Goal: Complete application form

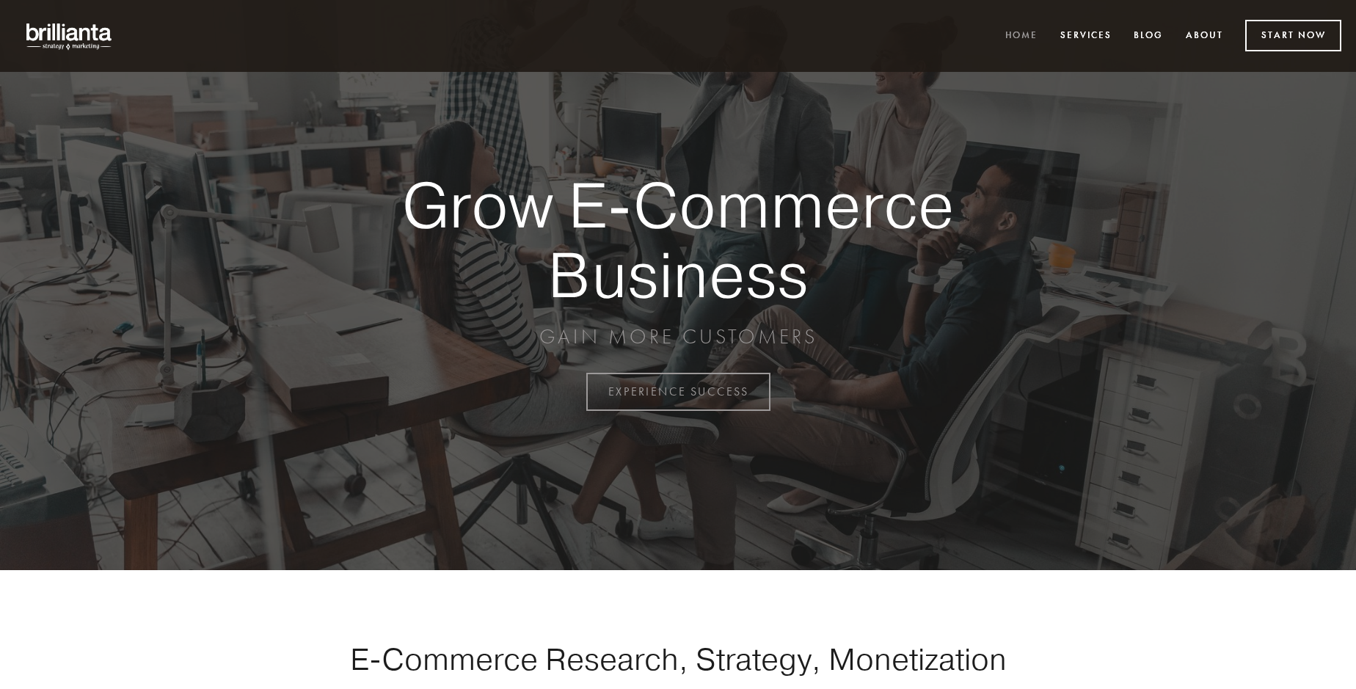
scroll to position [3846, 0]
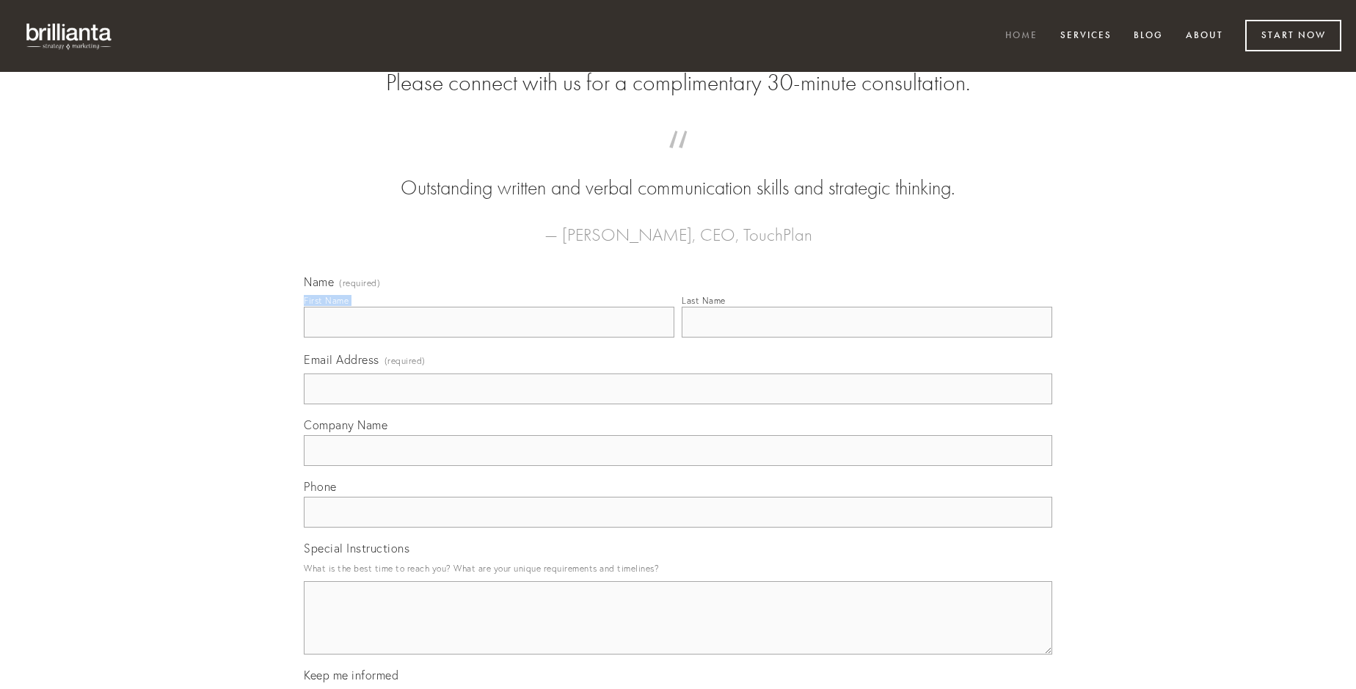
type input "[PERSON_NAME] PhD"
click at [866, 337] on input "Last Name" at bounding box center [867, 322] width 370 height 31
type input "[PERSON_NAME] PhD"
click at [678, 404] on input "Email Address (required)" at bounding box center [678, 388] width 748 height 31
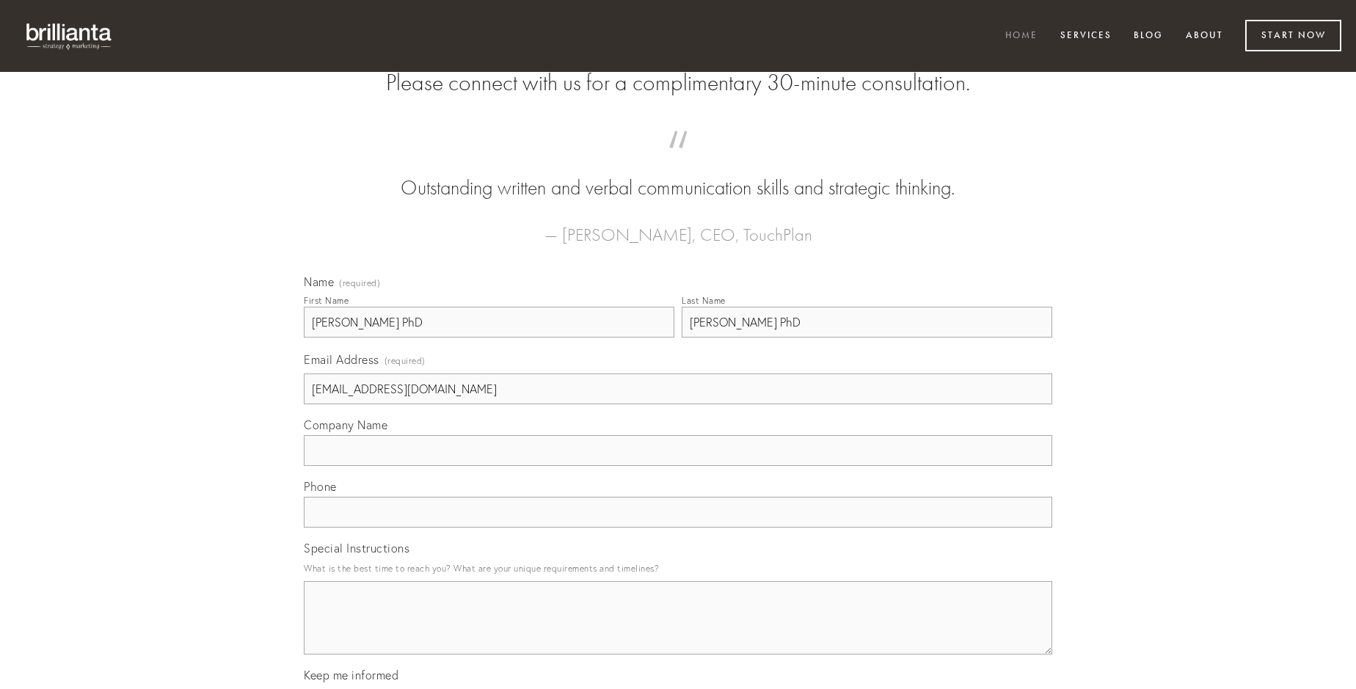
type input "[EMAIL_ADDRESS][DOMAIN_NAME]"
click at [678, 466] on input "Company Name" at bounding box center [678, 450] width 748 height 31
type input "cultellus"
click at [678, 527] on input "text" at bounding box center [678, 512] width 748 height 31
click at [678, 631] on textarea "Special Instructions" at bounding box center [678, 617] width 748 height 73
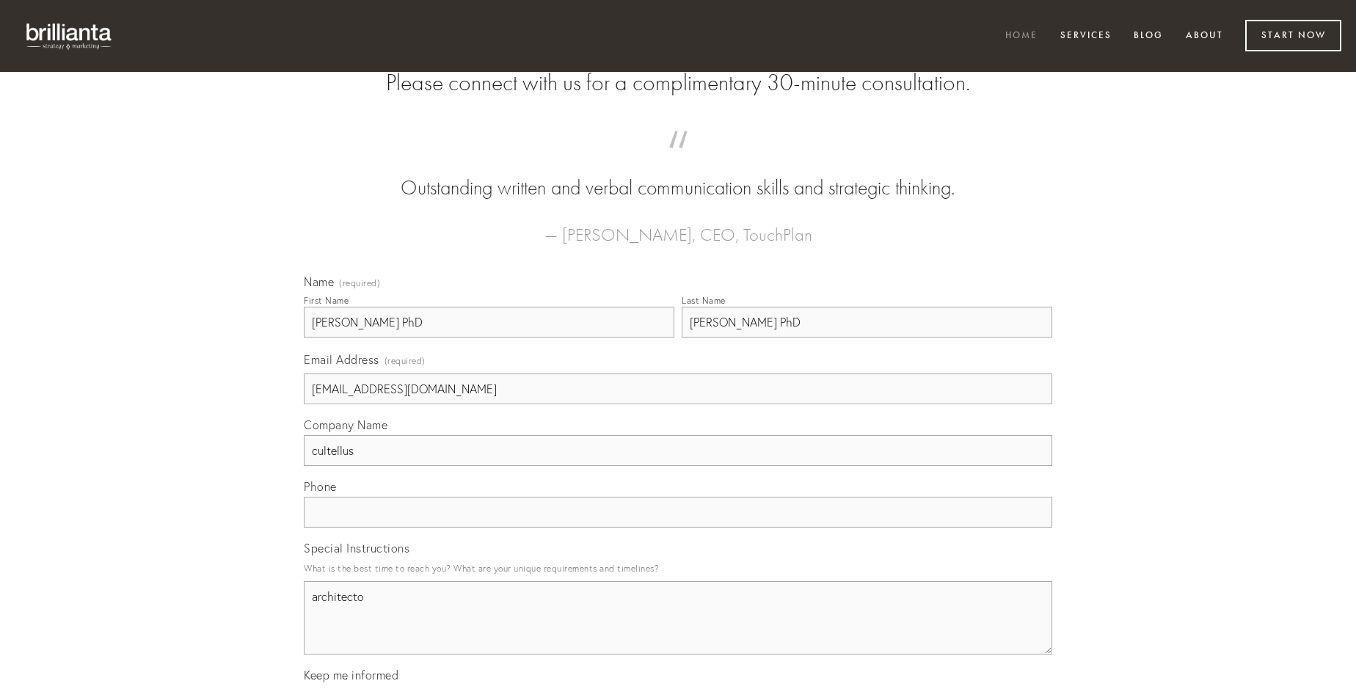
type textarea "architecto"
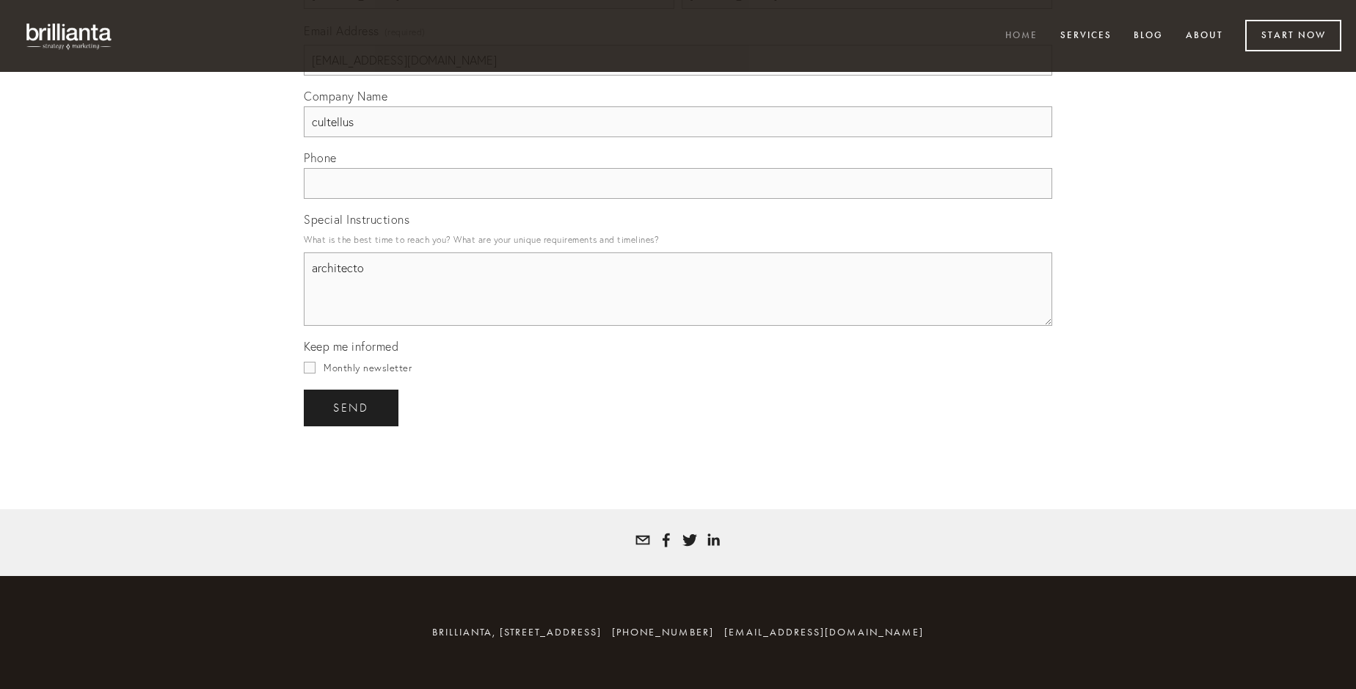
click at [352, 407] on span "send" at bounding box center [351, 407] width 36 height 13
